Goal: Task Accomplishment & Management: Complete application form

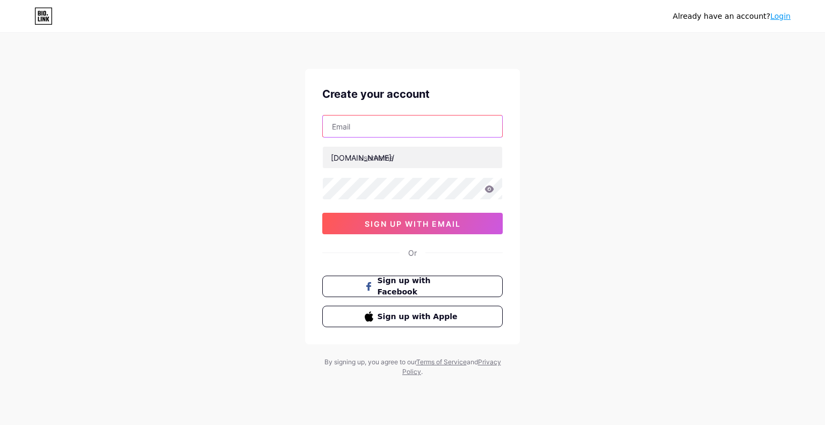
click at [376, 124] on input "text" at bounding box center [412, 126] width 179 height 21
type input "[EMAIL_ADDRESS][DOMAIN_NAME]"
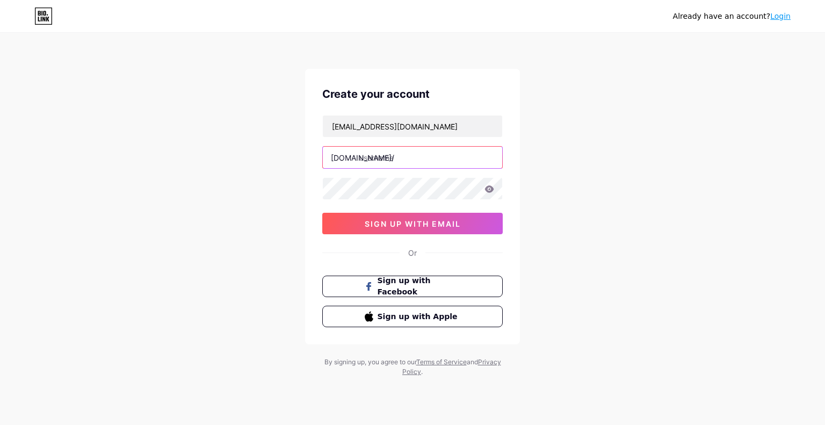
click at [401, 154] on input "text" at bounding box center [412, 157] width 179 height 21
paste input "liftoffplatform"
type input "liftoffplatform"
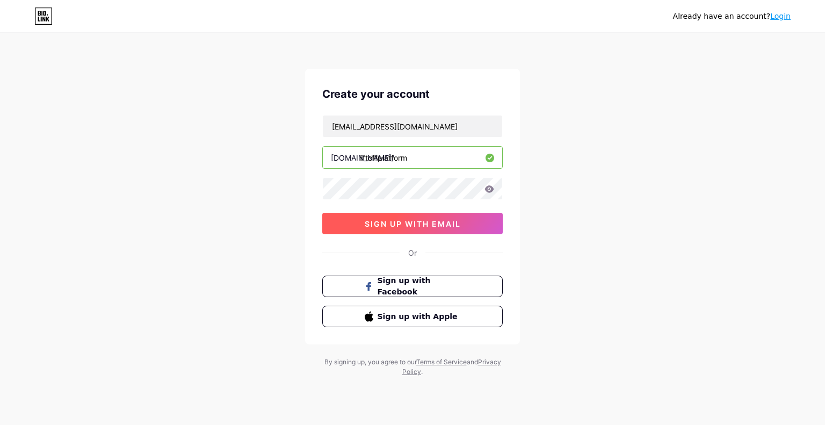
click at [357, 219] on button "sign up with email" at bounding box center [412, 223] width 181 height 21
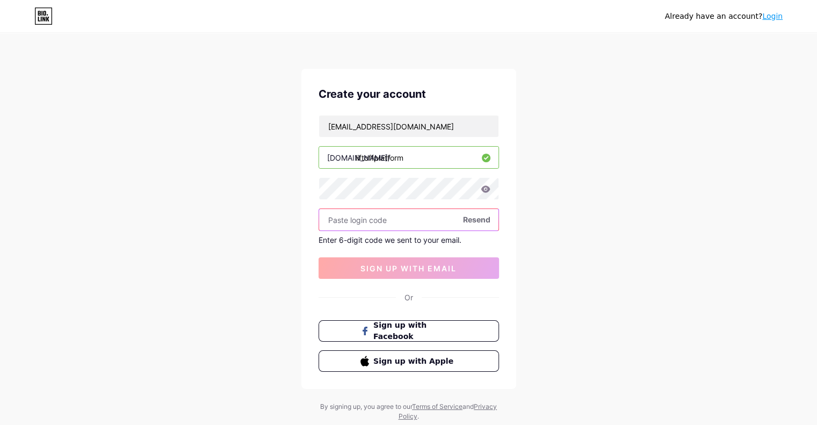
click at [362, 218] on input "text" at bounding box center [408, 219] width 179 height 21
paste input "532869"
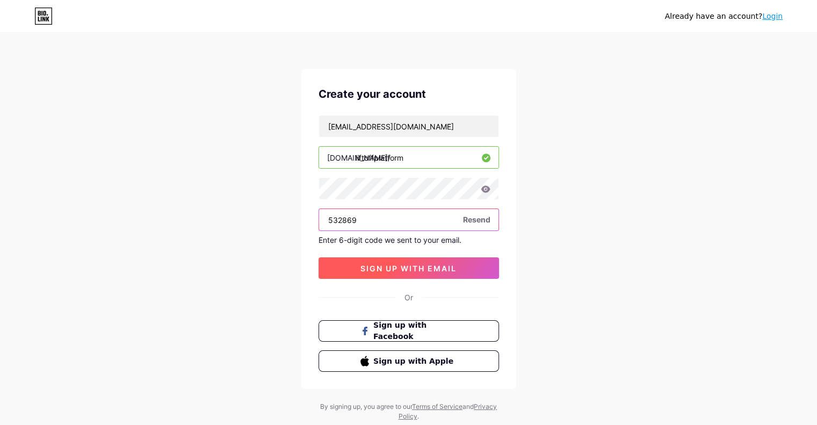
type input "532869"
click at [393, 267] on span "sign up with email" at bounding box center [409, 268] width 96 height 9
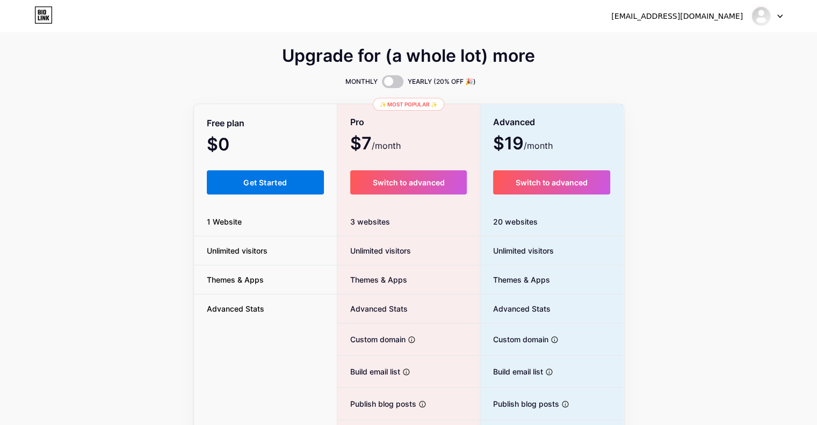
click at [238, 184] on button "Get Started" at bounding box center [266, 182] width 118 height 24
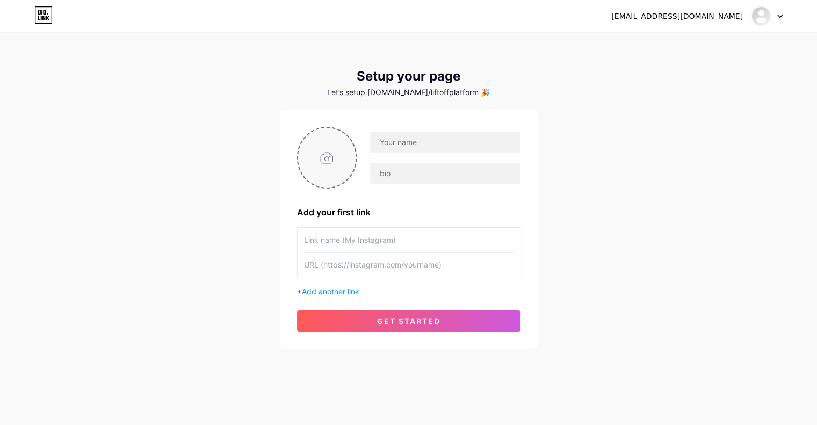
click at [331, 160] on input "file" at bounding box center [327, 158] width 58 height 60
type input "C:\fakepath\Liftoff card (3) - Copy.jpg"
click at [429, 140] on input "text" at bounding box center [444, 142] width 149 height 21
paste input "Liftoff Platform"
type input "Liftoff Platform"
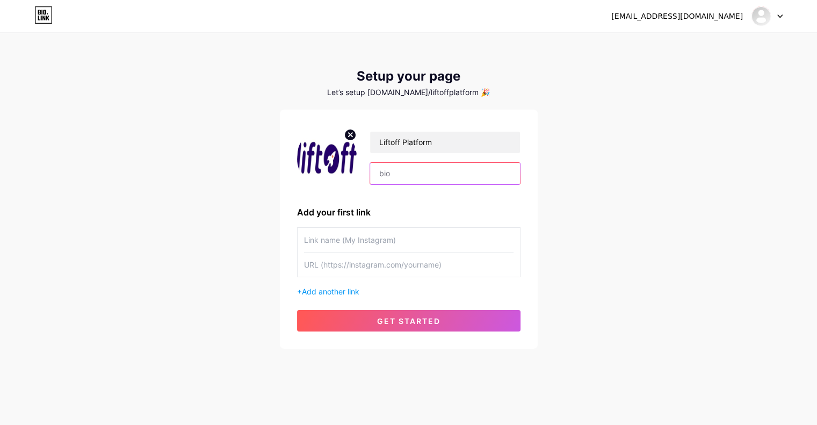
paste input "At Liftoff Solutions, we provide innovative services from lines of credit, busi…"
type input "At Liftoff Solutions, we provide innovative services from lines of credit, busi…"
click at [593, 233] on div "[EMAIL_ADDRESS][DOMAIN_NAME] Dashboard Logout Setup your page Let’s setup [DOMA…" at bounding box center [408, 191] width 817 height 383
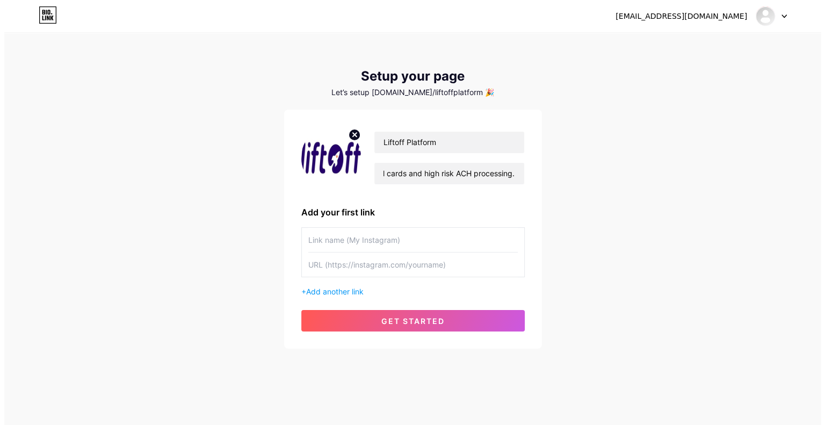
scroll to position [0, 0]
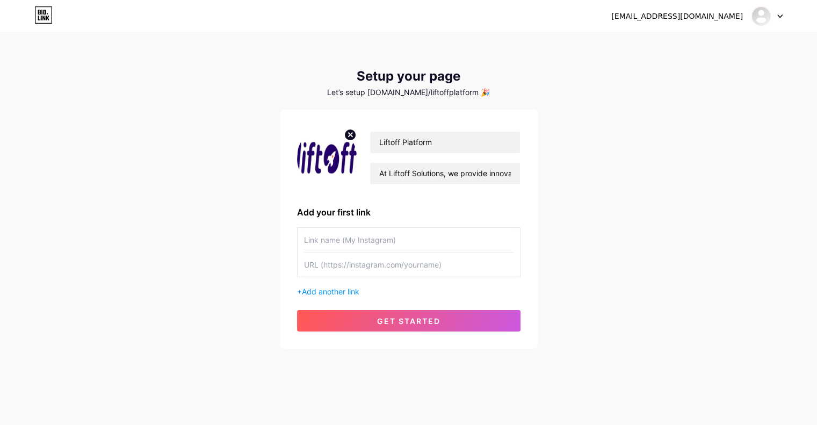
click at [378, 236] on input "text" at bounding box center [409, 240] width 210 height 24
paste input "ACH processing solutions"
type input "ACH processing solutions"
paste input "[URL][DOMAIN_NAME]"
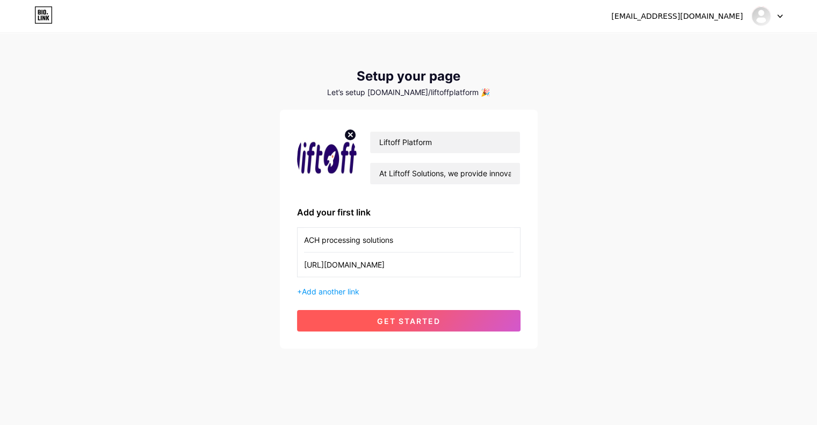
type input "[URL][DOMAIN_NAME]"
click at [414, 327] on button "get started" at bounding box center [409, 320] width 224 height 21
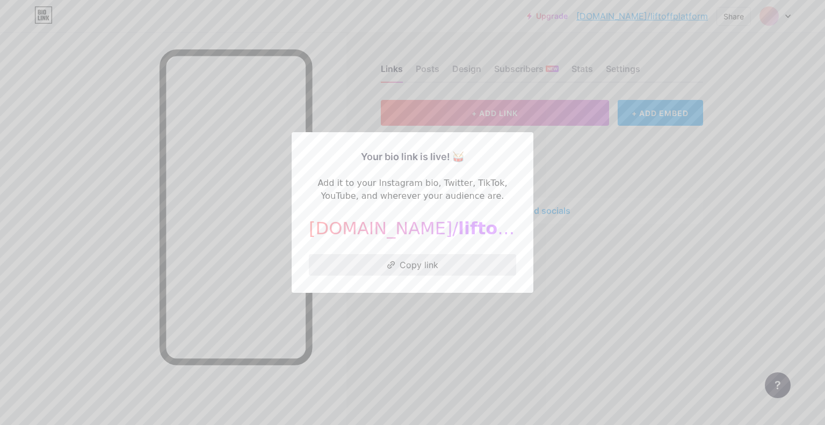
click at [406, 263] on button "Copy link" at bounding box center [412, 264] width 207 height 21
click at [661, 313] on div at bounding box center [412, 212] width 825 height 425
